Goal: Navigation & Orientation: Find specific page/section

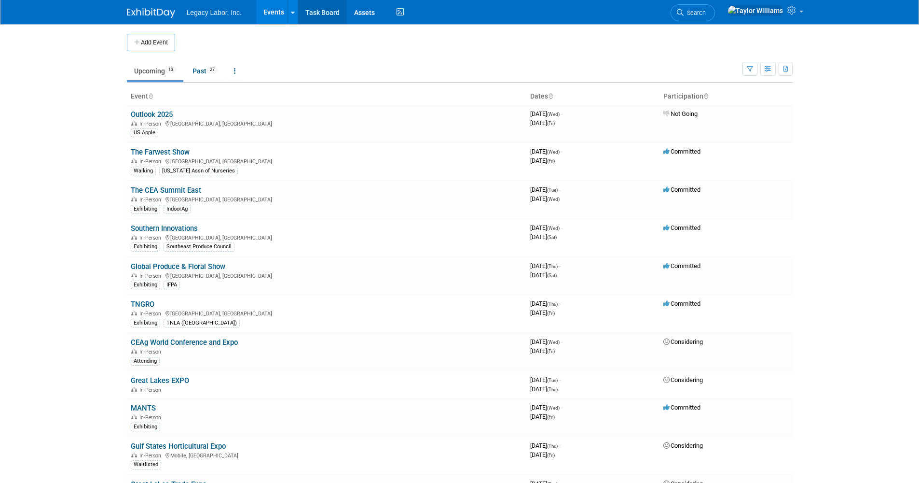
click at [311, 15] on link "Task Board" at bounding box center [322, 12] width 49 height 24
click at [179, 228] on link "Southern Innovations" at bounding box center [164, 228] width 67 height 9
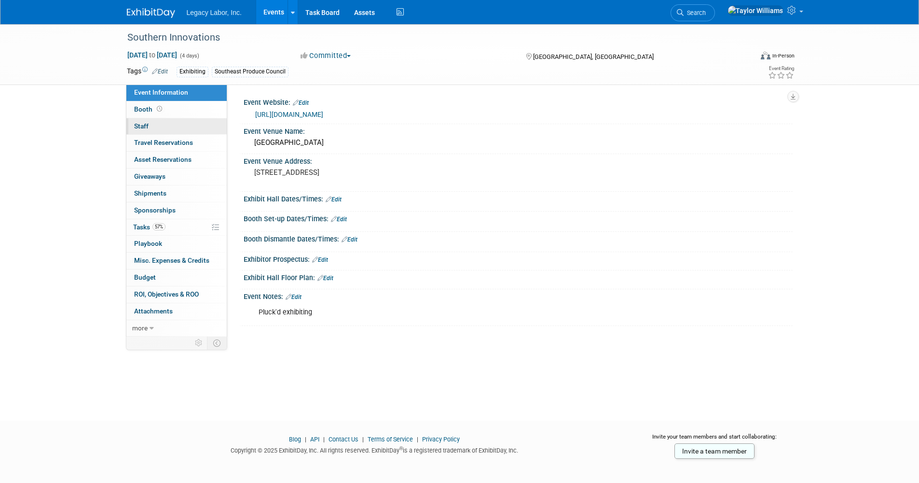
click at [174, 118] on link "0 Staff 0" at bounding box center [176, 126] width 100 height 16
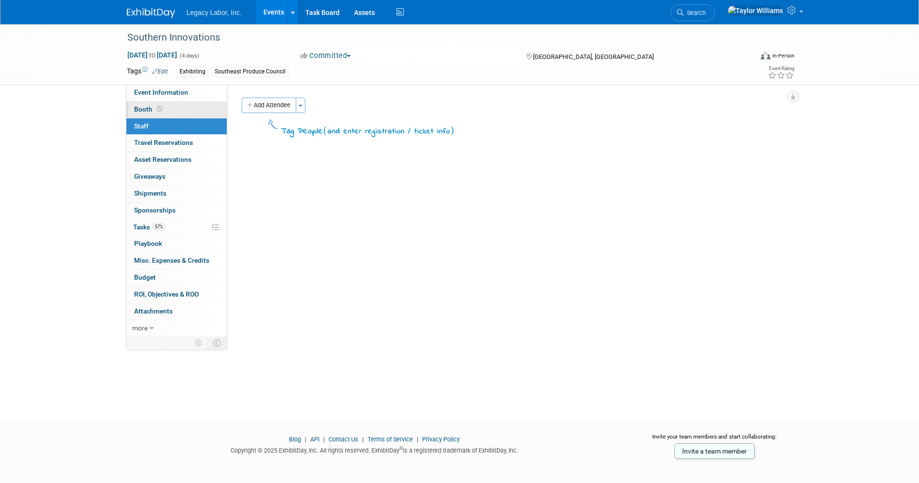
click at [175, 112] on link "Booth" at bounding box center [176, 109] width 100 height 16
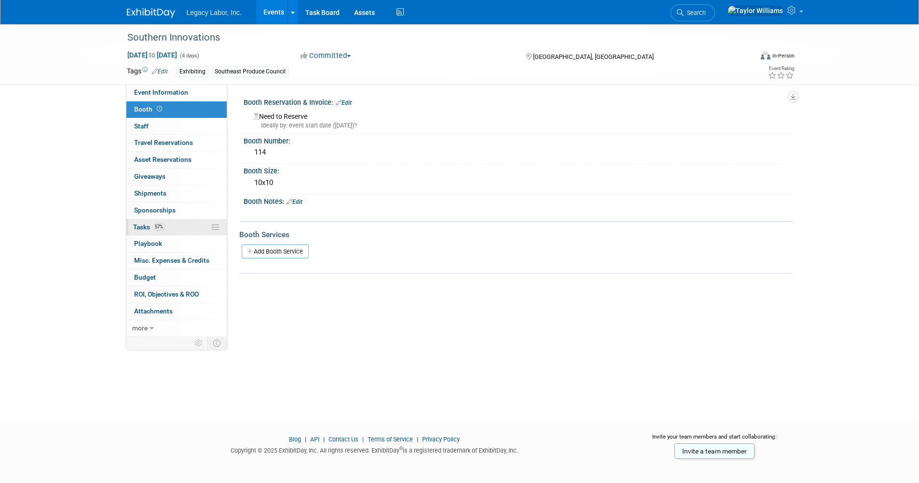
click at [175, 232] on link "57% Tasks 57%" at bounding box center [176, 227] width 100 height 16
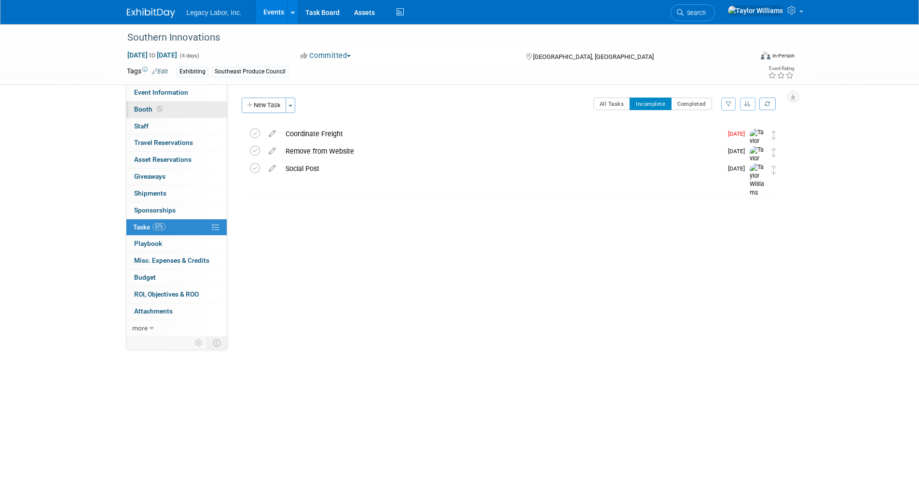
click at [143, 114] on link "Booth" at bounding box center [176, 109] width 100 height 16
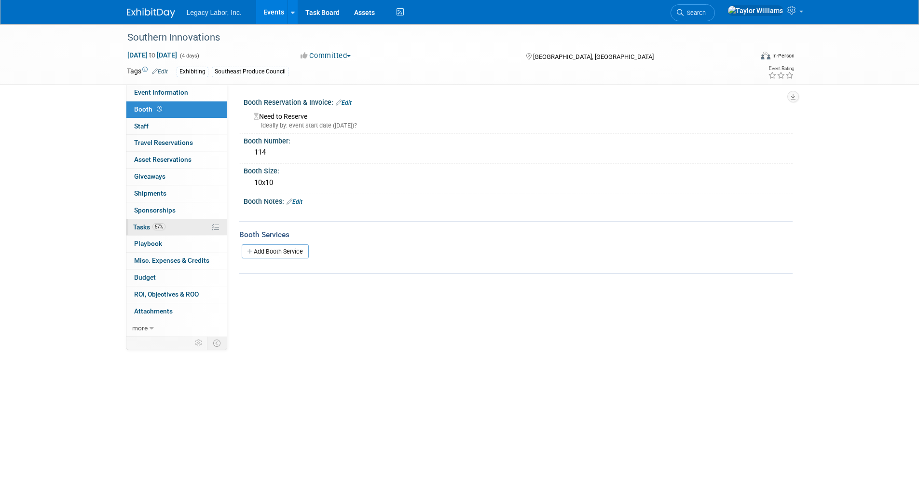
click at [149, 224] on span "Tasks 57%" at bounding box center [149, 227] width 32 height 8
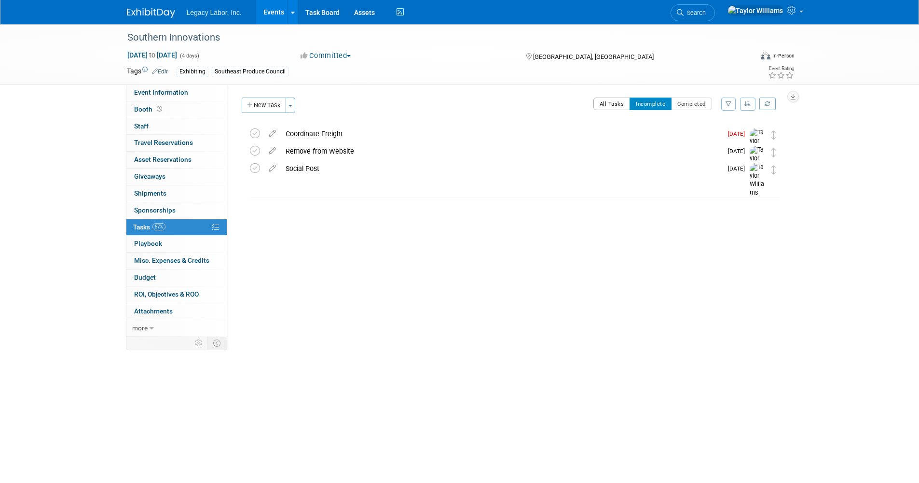
click at [609, 97] on button "All Tasks" at bounding box center [612, 103] width 37 height 13
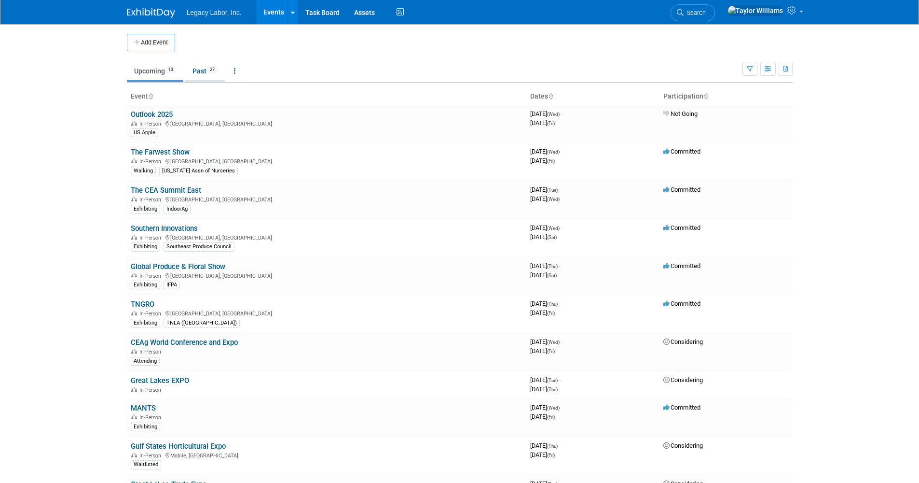
click at [202, 73] on link "Past 27" at bounding box center [205, 71] width 40 height 18
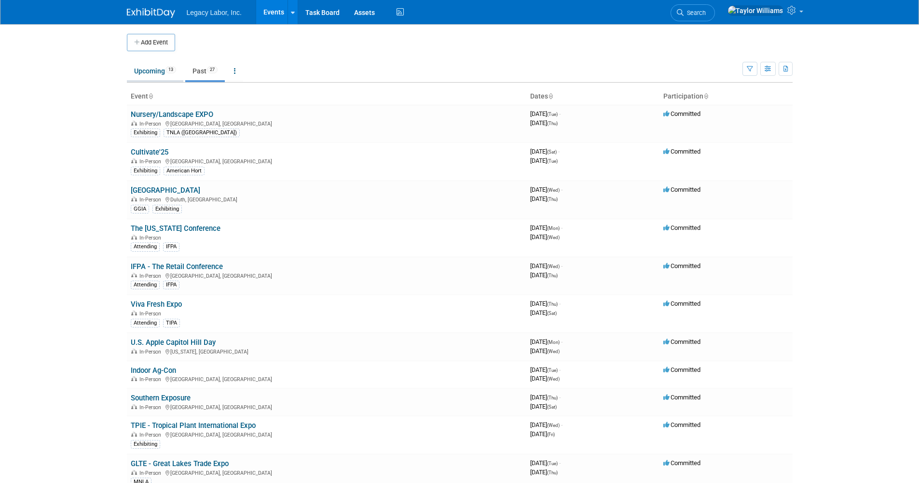
click at [163, 73] on link "Upcoming 13" at bounding box center [155, 71] width 56 height 18
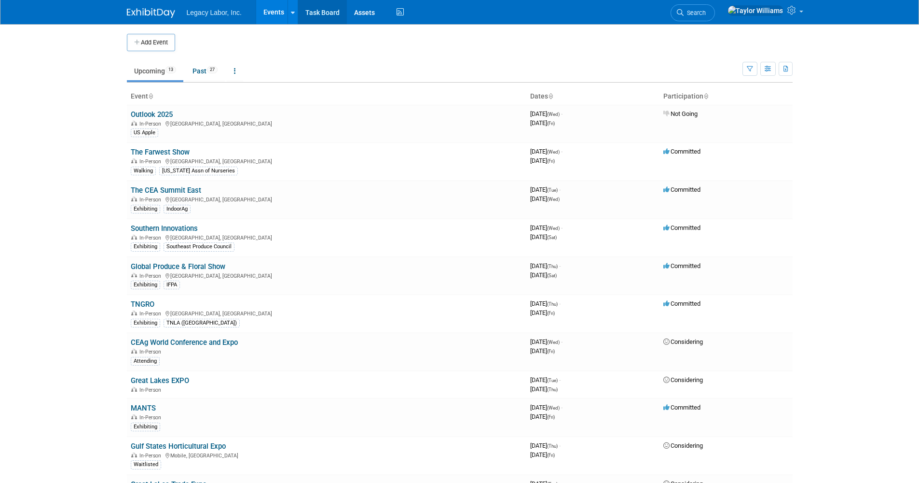
click at [333, 5] on link "Task Board" at bounding box center [322, 12] width 49 height 24
click at [179, 227] on link "Southern Innovations" at bounding box center [164, 228] width 67 height 9
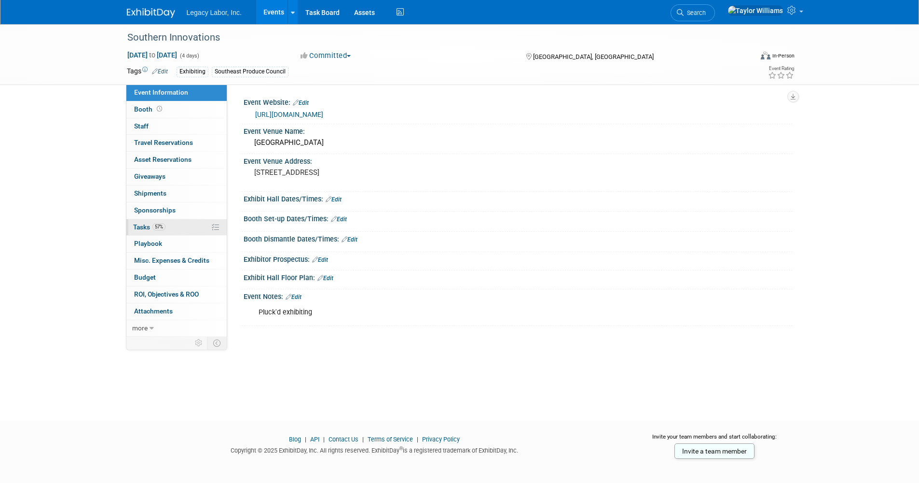
click at [153, 232] on link "57% Tasks 57%" at bounding box center [176, 227] width 100 height 16
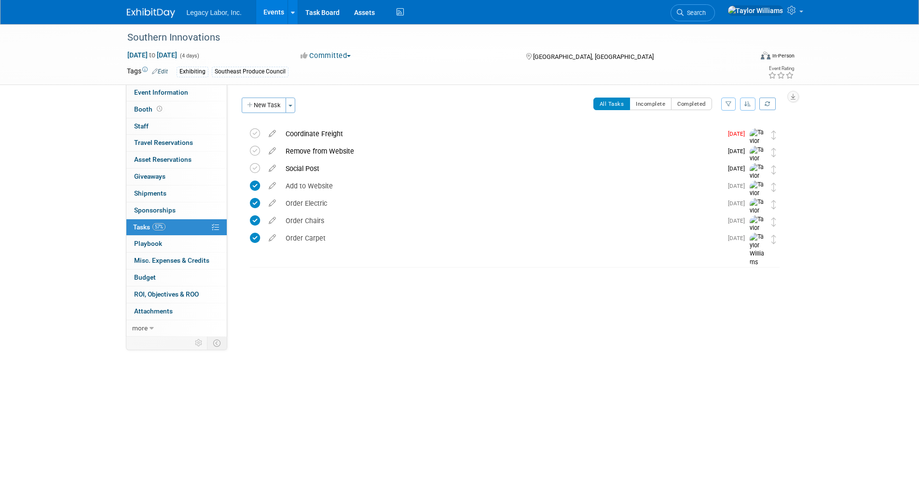
click at [278, 18] on link "Events" at bounding box center [273, 12] width 35 height 24
